Goal: Browse casually

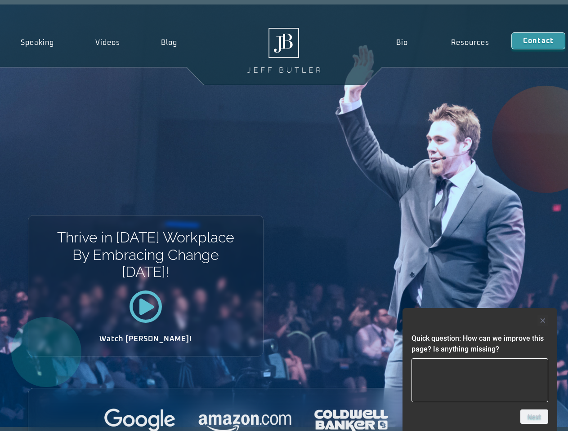
click at [284, 216] on div "Thrive in Tomorrow’s Workplace By Embracing Change Today! Watch Jeff!" at bounding box center [284, 215] width 568 height 423
click at [480, 321] on div at bounding box center [479, 321] width 137 height 11
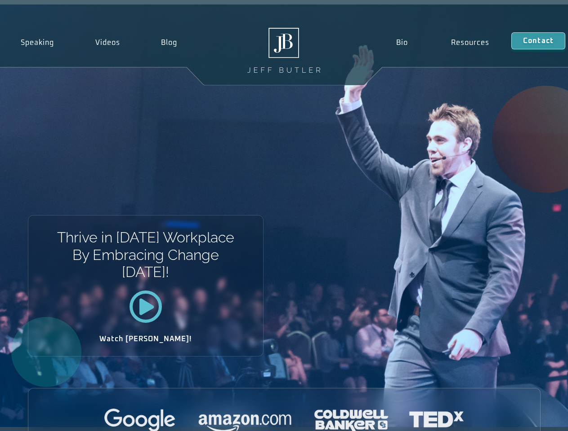
click at [534, 417] on div at bounding box center [283, 421] width 511 height 25
